Goal: Information Seeking & Learning: Learn about a topic

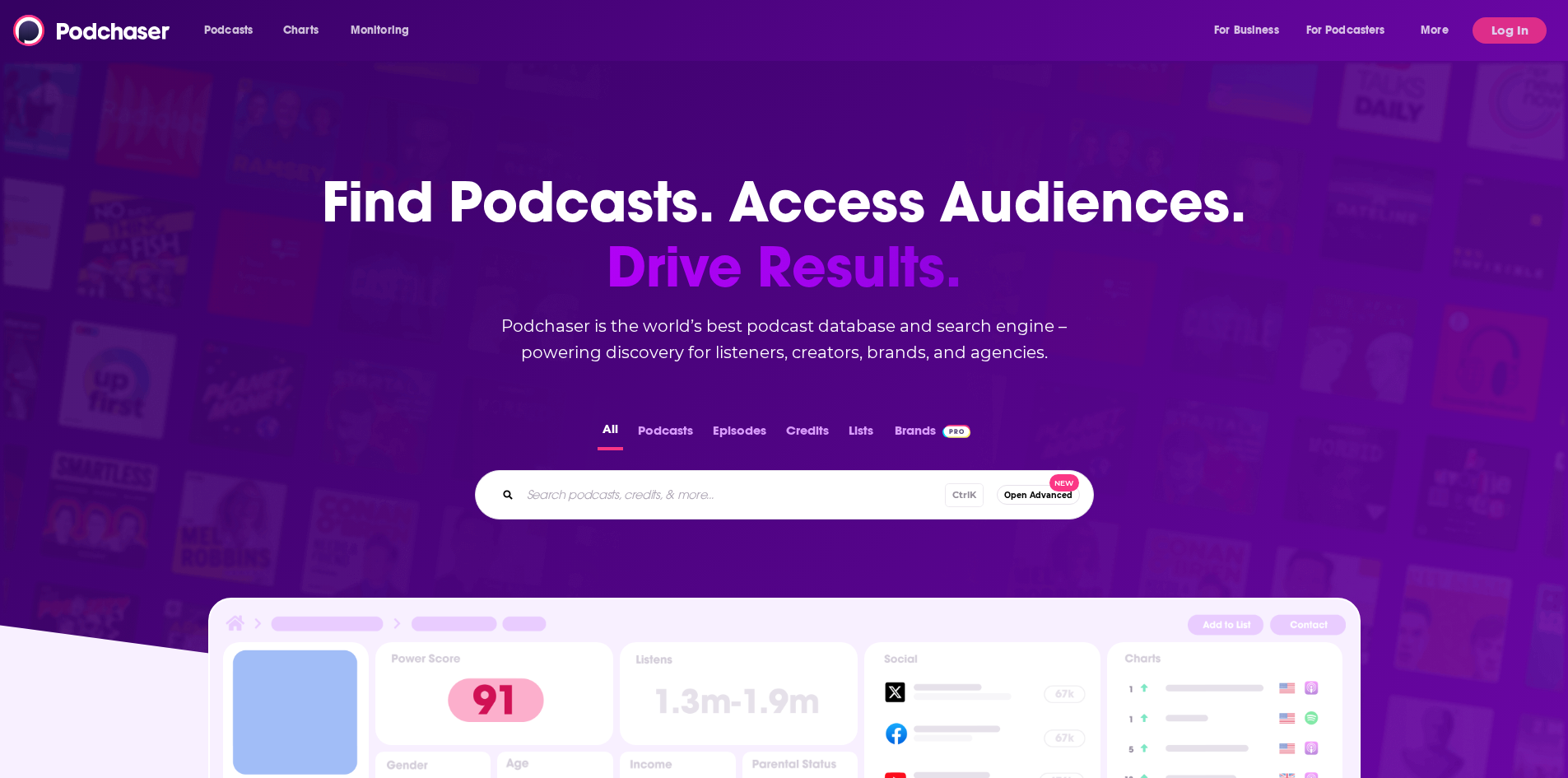
click at [583, 502] on input "Search podcasts, credits, & more..." at bounding box center [732, 495] width 425 height 27
type input "[PERSON_NAME]"
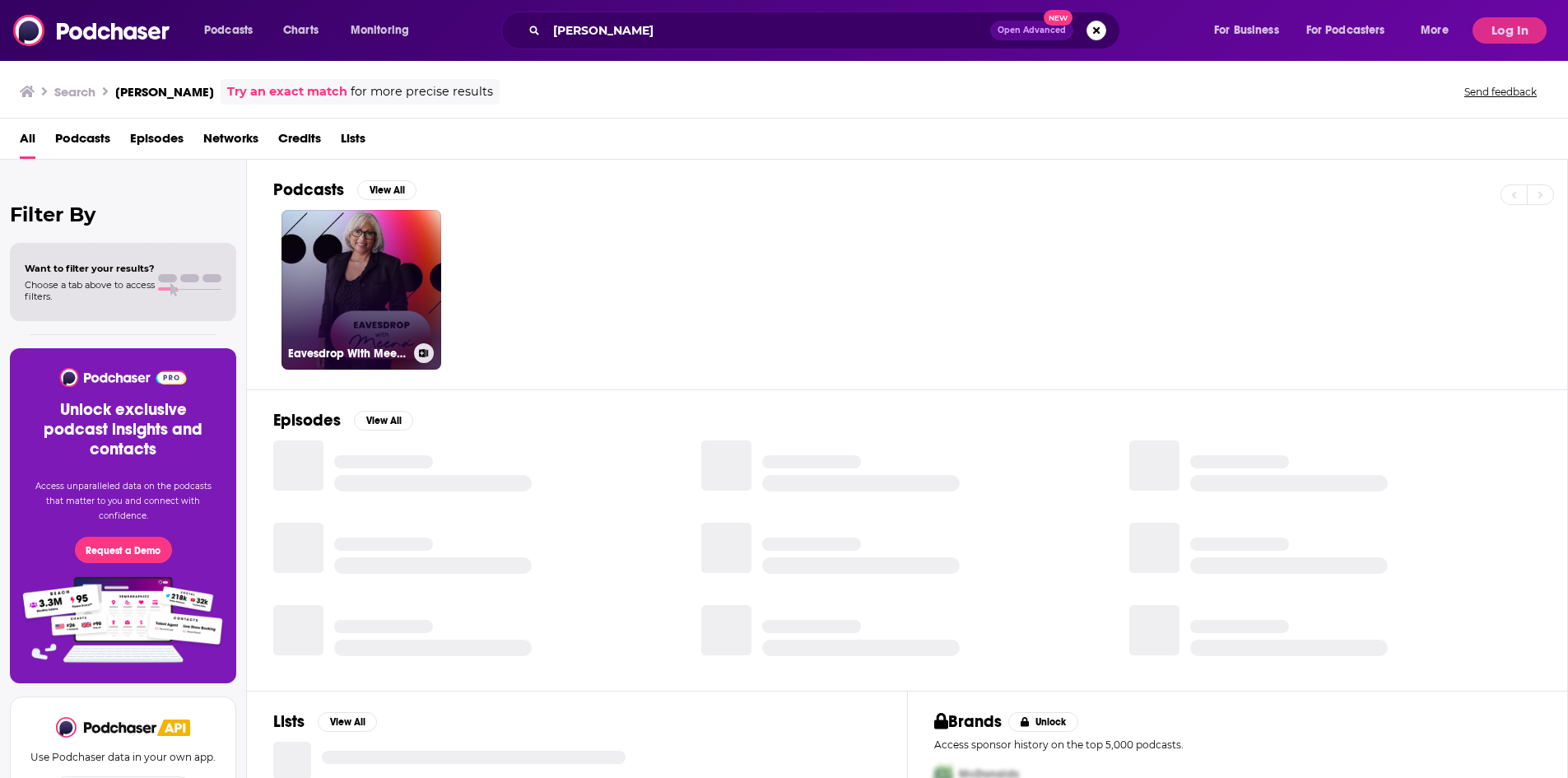
click at [388, 322] on link "Eavesdrop With Meena®" at bounding box center [361, 289] width 160 height 160
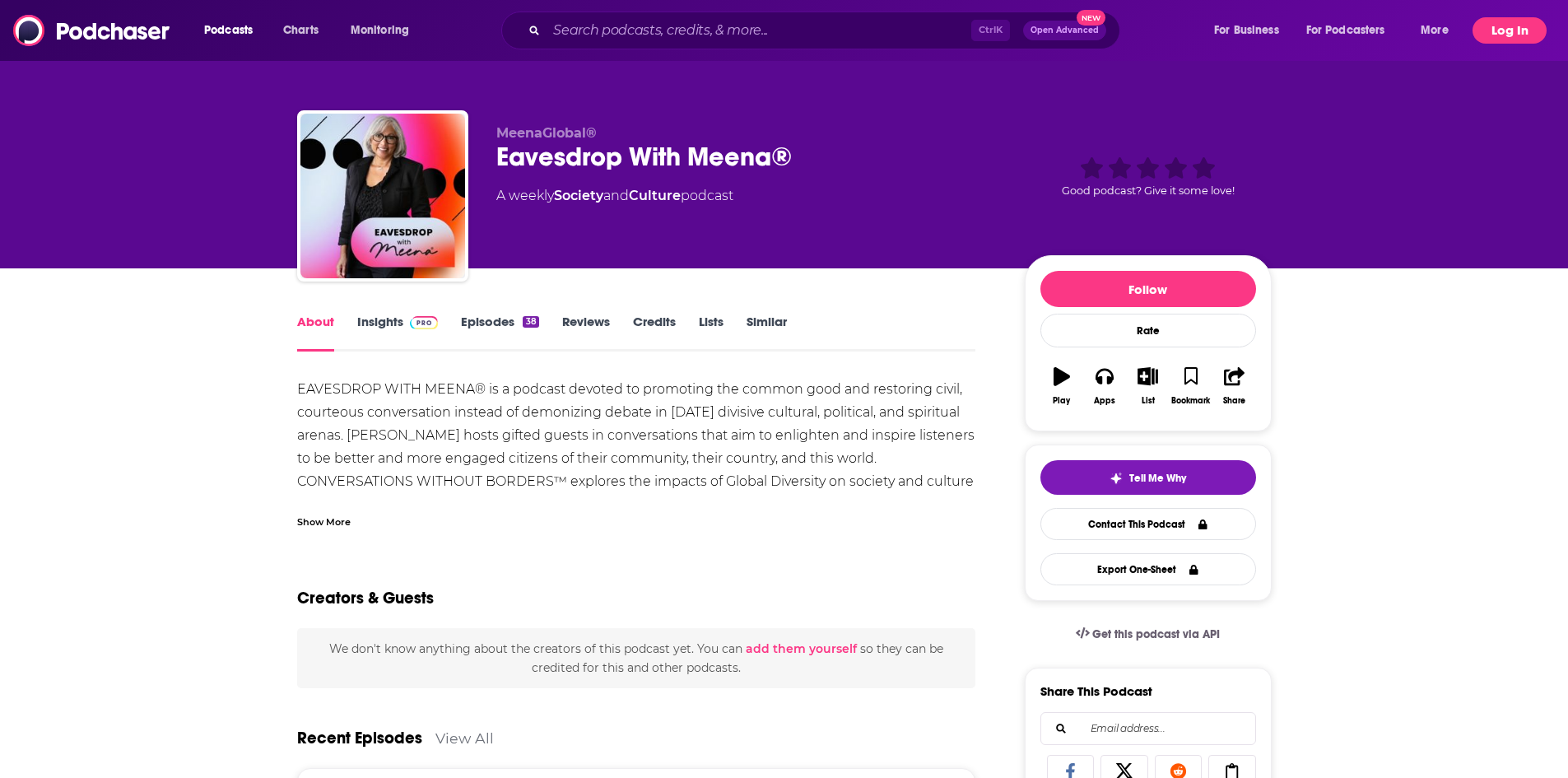
click at [1498, 29] on button "Log In" at bounding box center [1508, 31] width 74 height 27
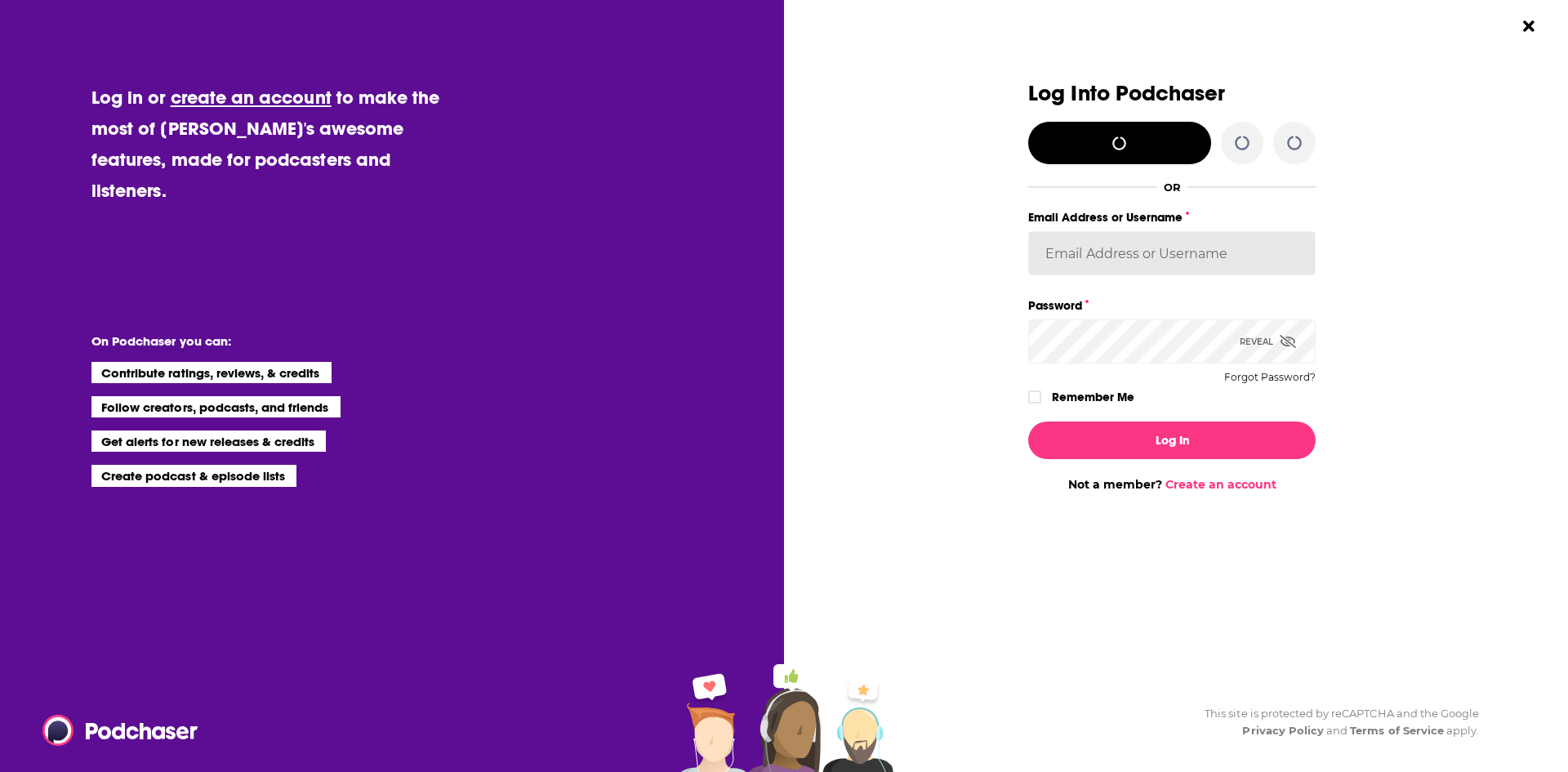
type input "gbrussel"
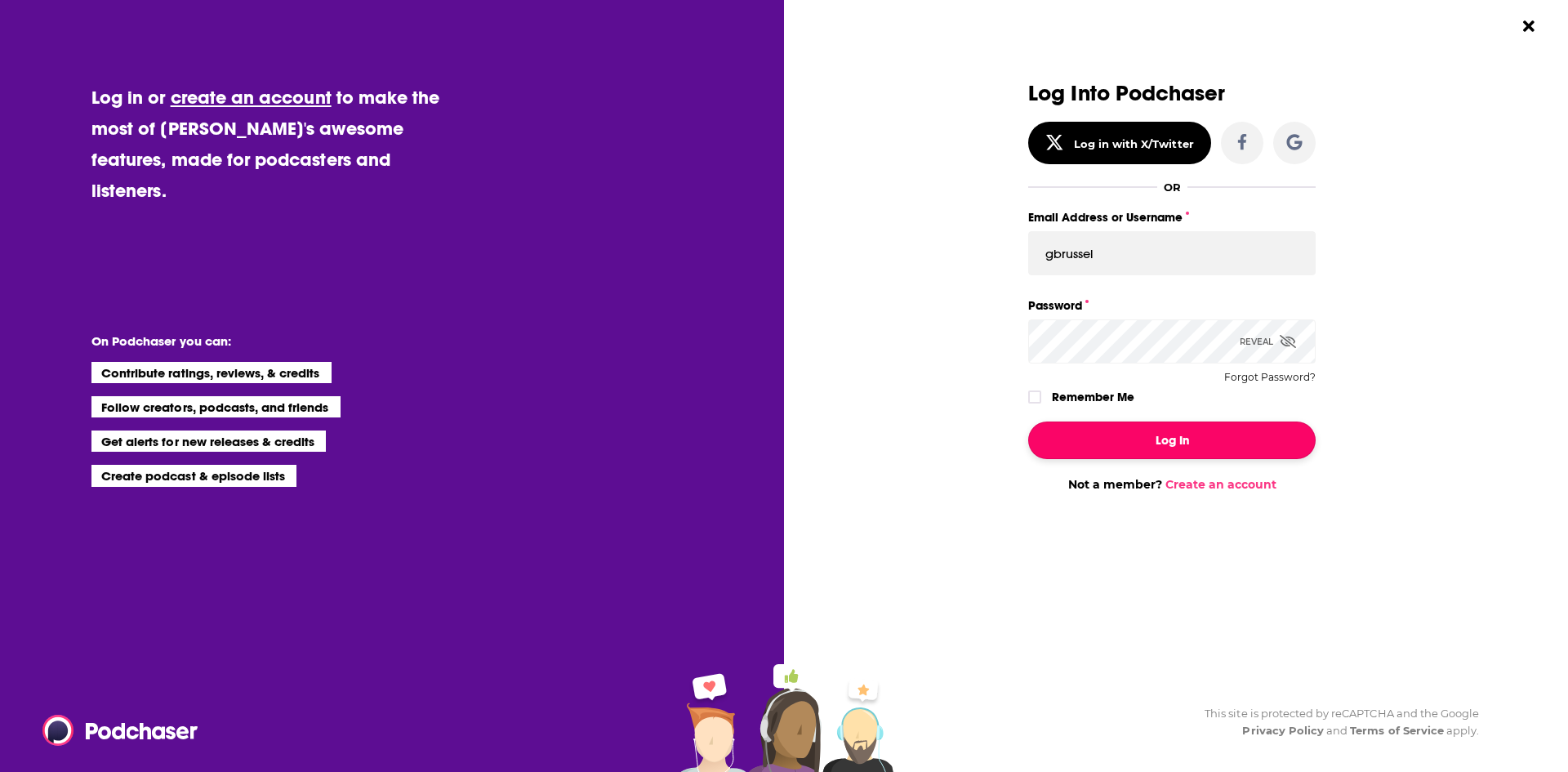
click at [1094, 438] on button "Log In" at bounding box center [1172, 441] width 288 height 38
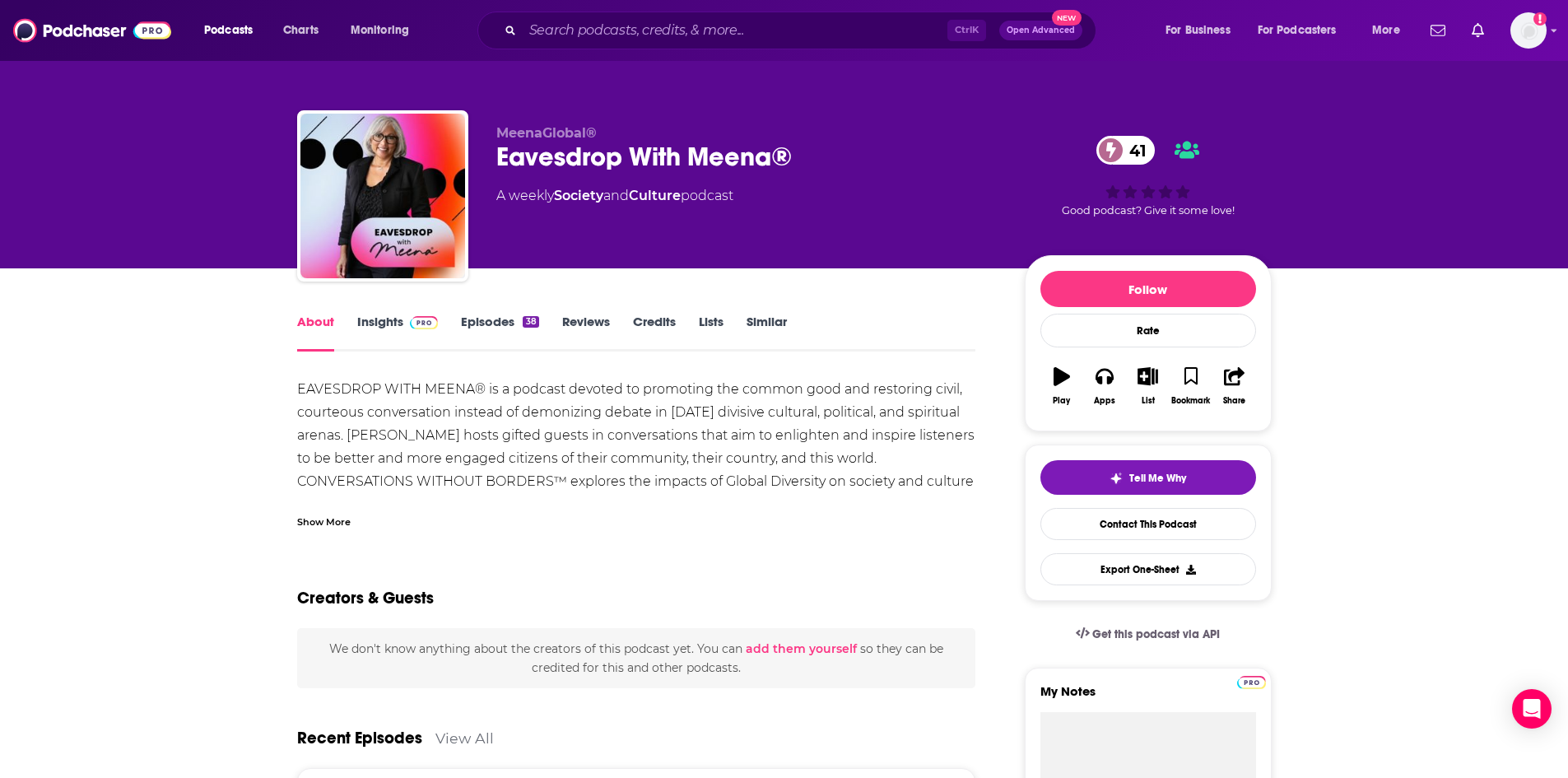
click at [401, 312] on div "About Insights Episodes 38 Reviews Credits Lists Similar" at bounding box center [637, 331] width 679 height 41
click at [401, 318] on link "Insights" at bounding box center [398, 333] width 81 height 38
